Goal: Information Seeking & Learning: Learn about a topic

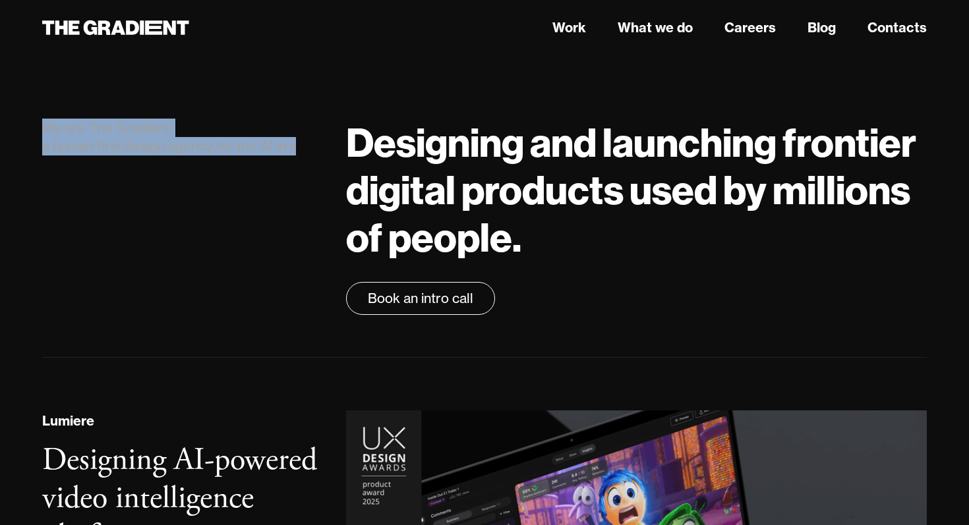
drag, startPoint x: 296, startPoint y: 148, endPoint x: 0, endPoint y: 142, distance: 296.5
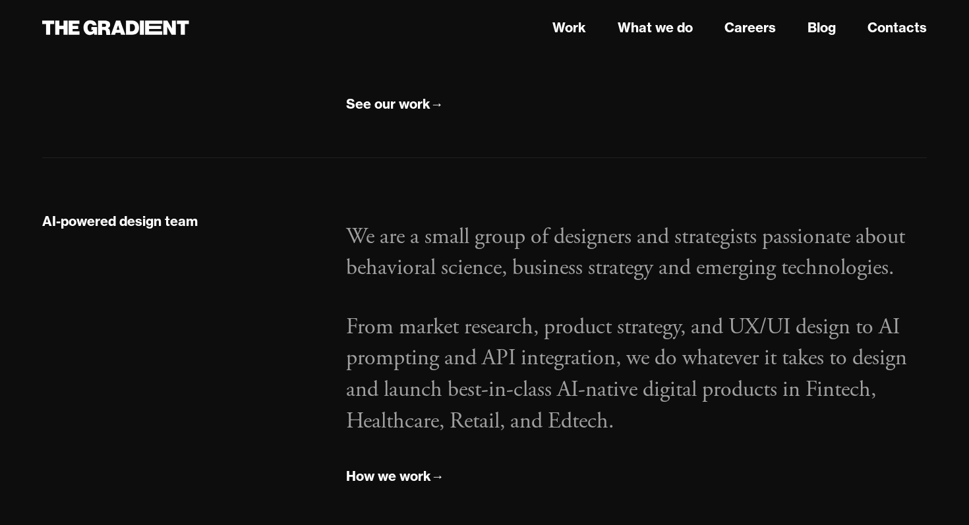
scroll to position [1371, 0]
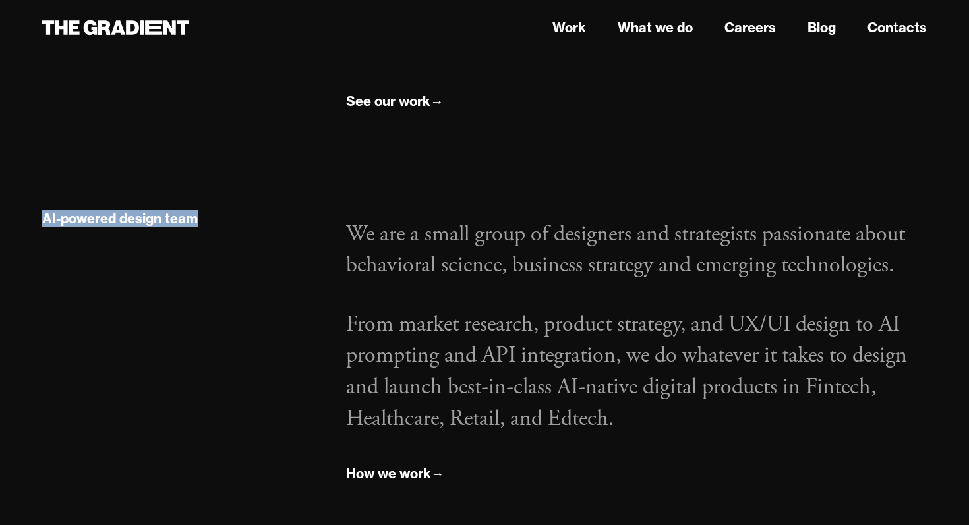
drag, startPoint x: 200, startPoint y: 221, endPoint x: 4, endPoint y: 216, distance: 195.8
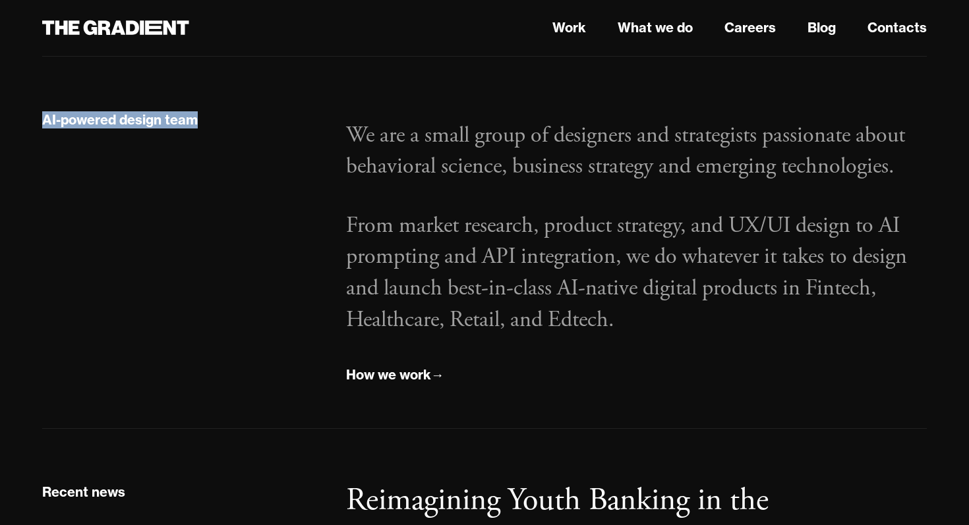
scroll to position [1470, 0]
click at [408, 376] on div "How we work" at bounding box center [388, 374] width 85 height 17
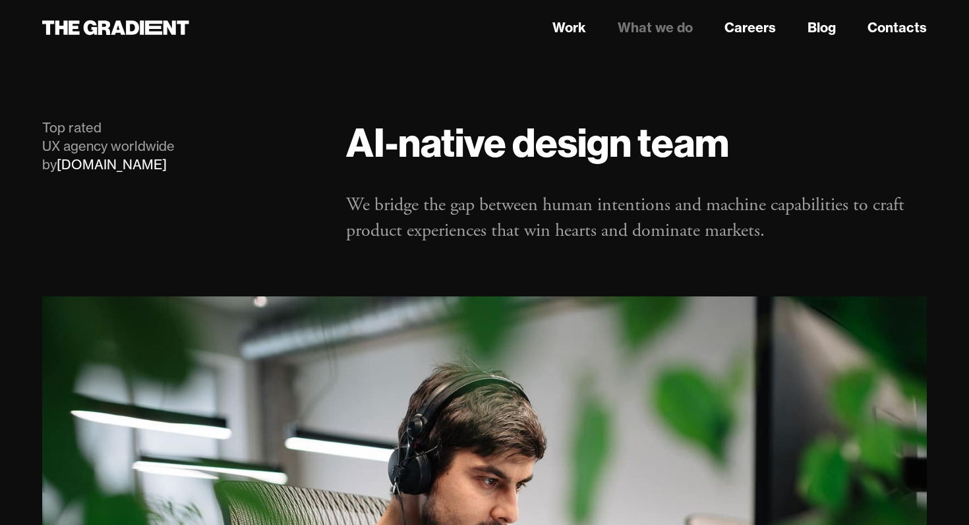
click at [115, 40] on header "Work What we do Careers Blog Contacts" at bounding box center [484, 27] width 969 height 55
click at [111, 35] on icon at bounding box center [115, 28] width 147 height 24
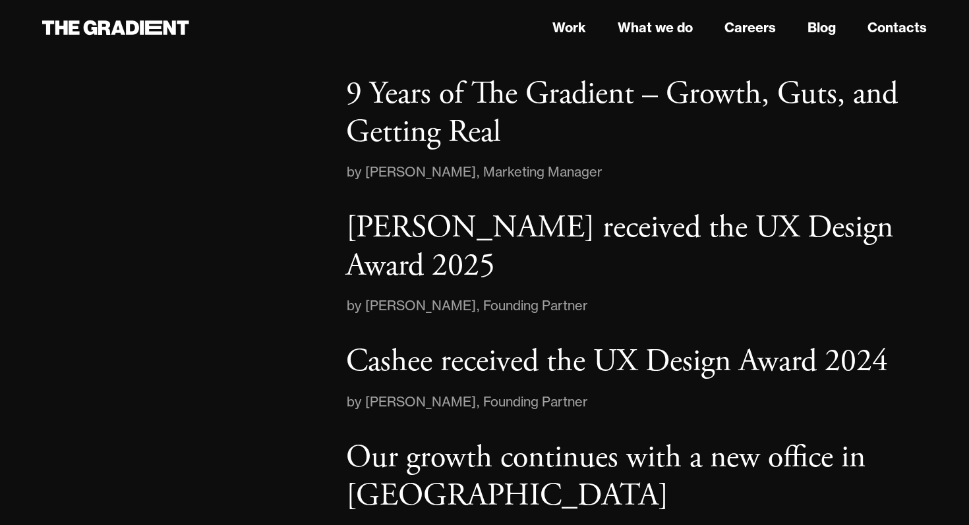
scroll to position [2100, 0]
